Goal: Navigation & Orientation: Find specific page/section

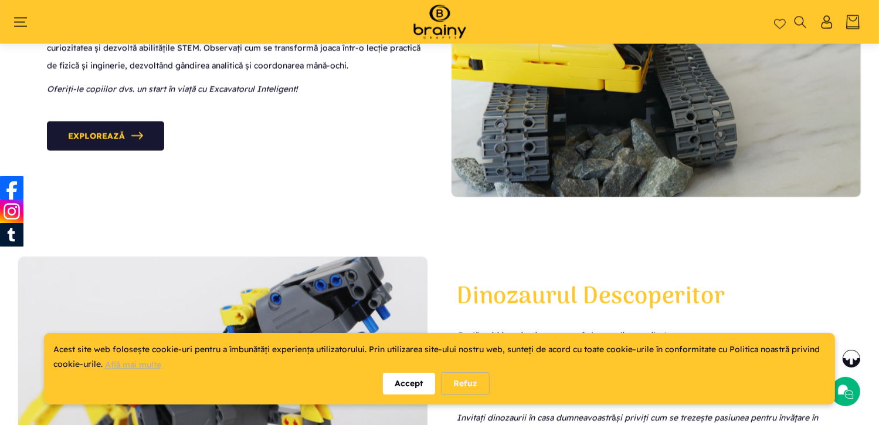
scroll to position [2581, 0]
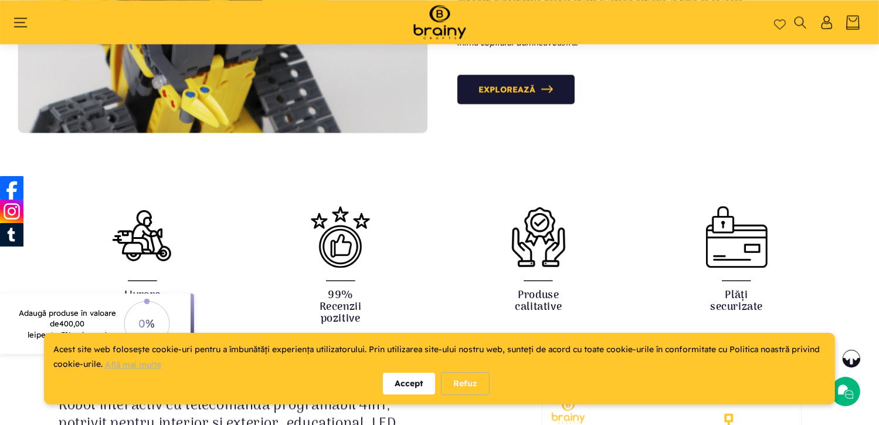
click at [404, 379] on div "Accept" at bounding box center [409, 383] width 52 height 22
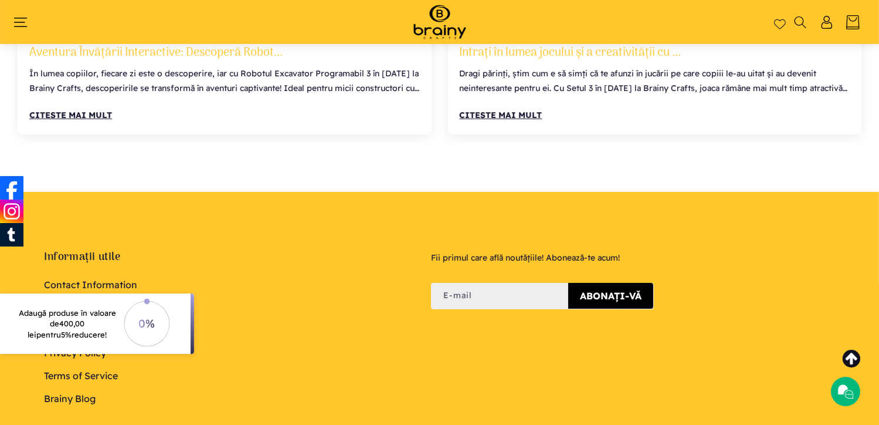
scroll to position [4835, 0]
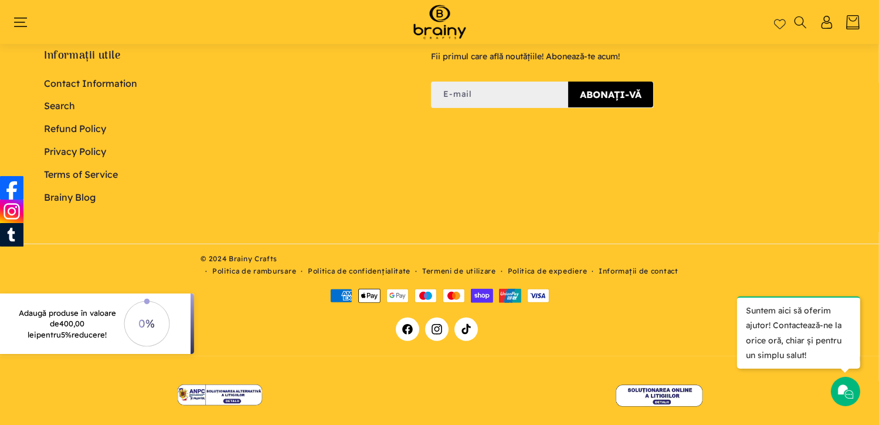
click at [89, 163] on link "Terms of Service" at bounding box center [81, 174] width 74 height 23
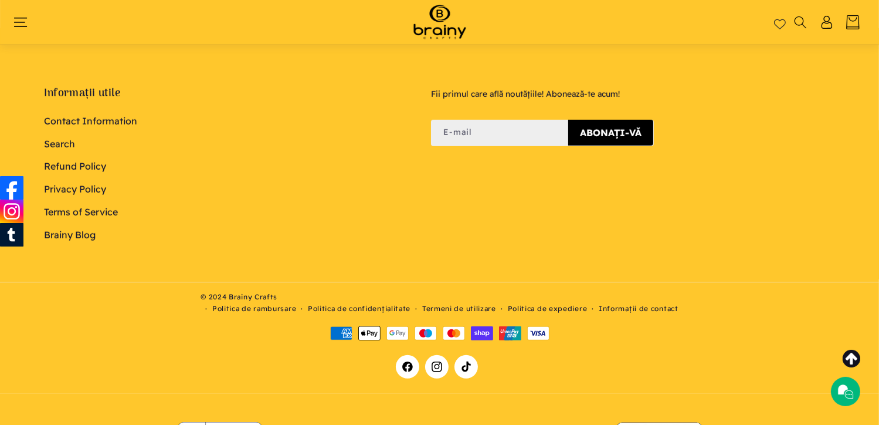
scroll to position [402, 0]
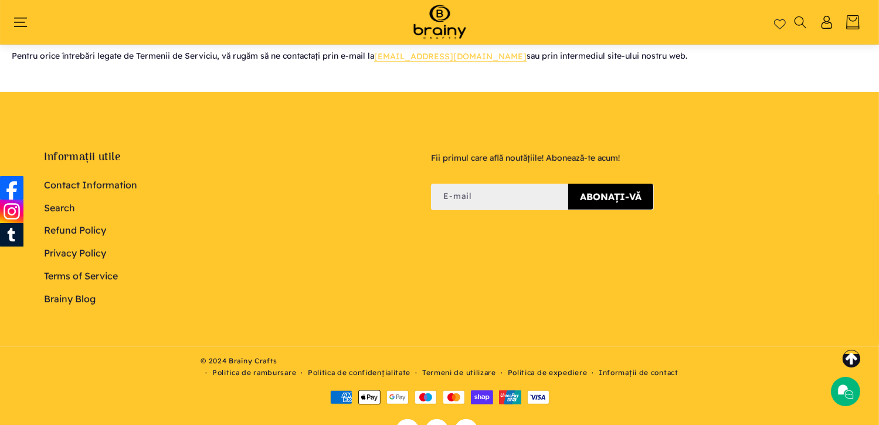
click at [81, 187] on link "Contact Information" at bounding box center [90, 187] width 93 height 20
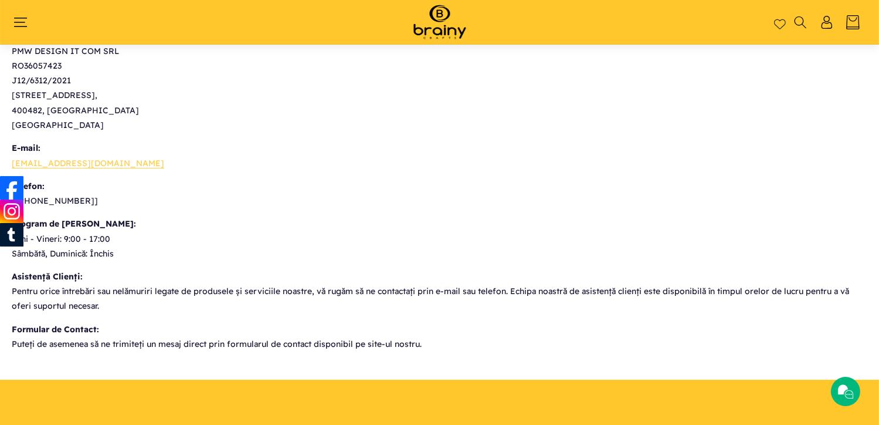
scroll to position [19, 0]
